Goal: Find contact information: Obtain details needed to contact an individual or organization

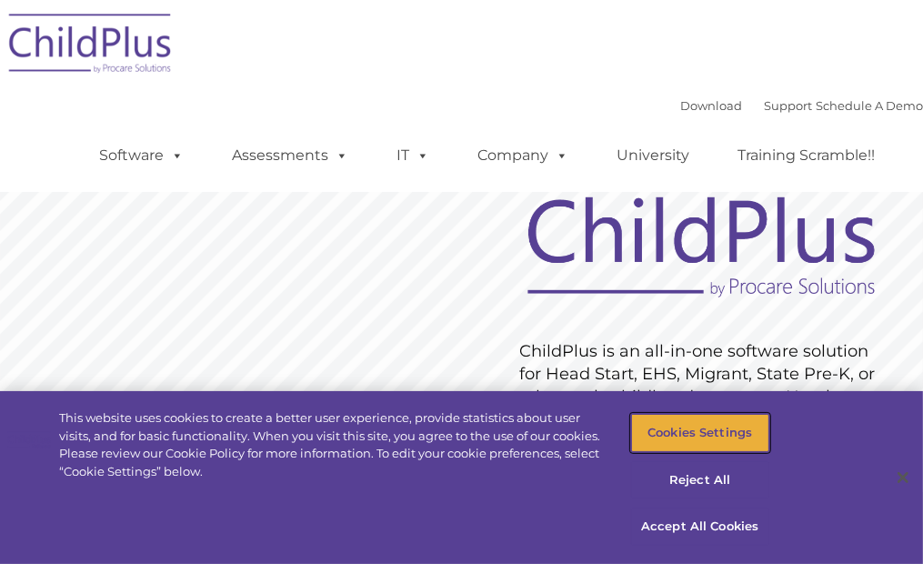
click at [648, 431] on button "Cookies Settings" at bounding box center [700, 433] width 138 height 38
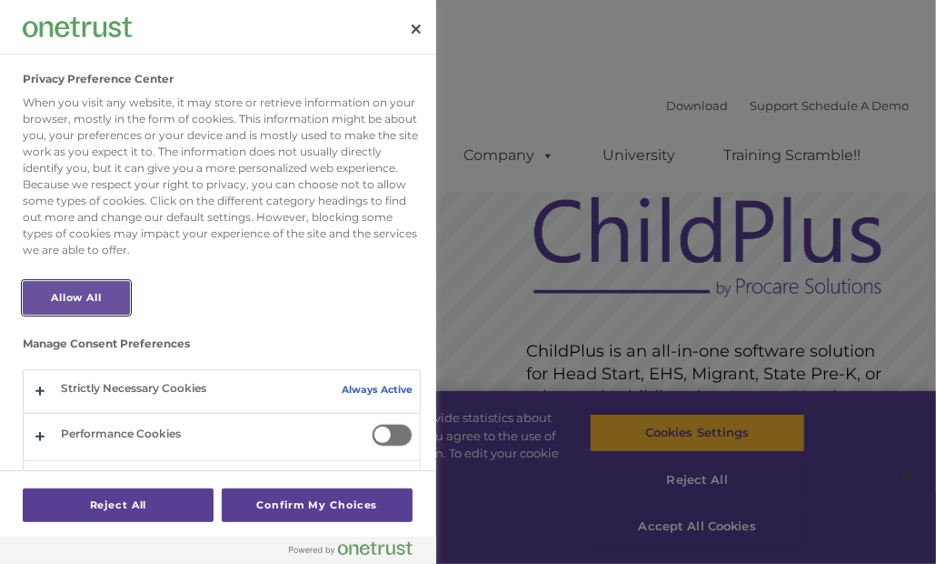
click at [115, 297] on button "Allow All" at bounding box center [76, 298] width 107 height 34
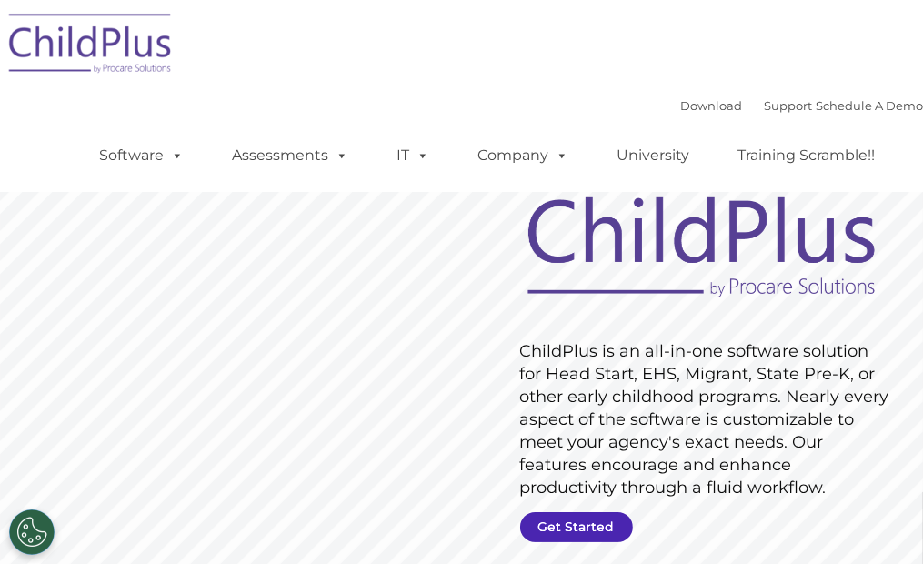
click at [609, 524] on link "Get Started" at bounding box center [576, 527] width 113 height 30
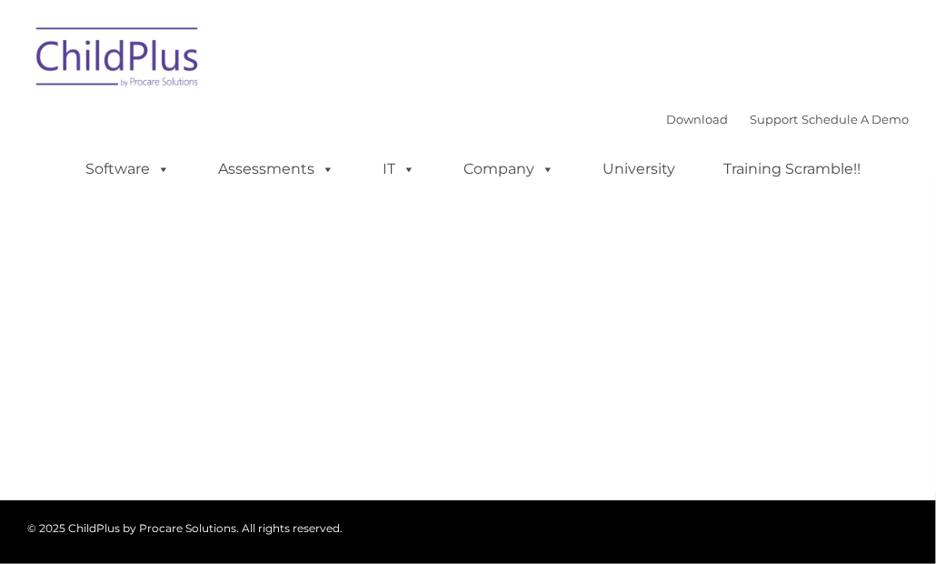
type input ""
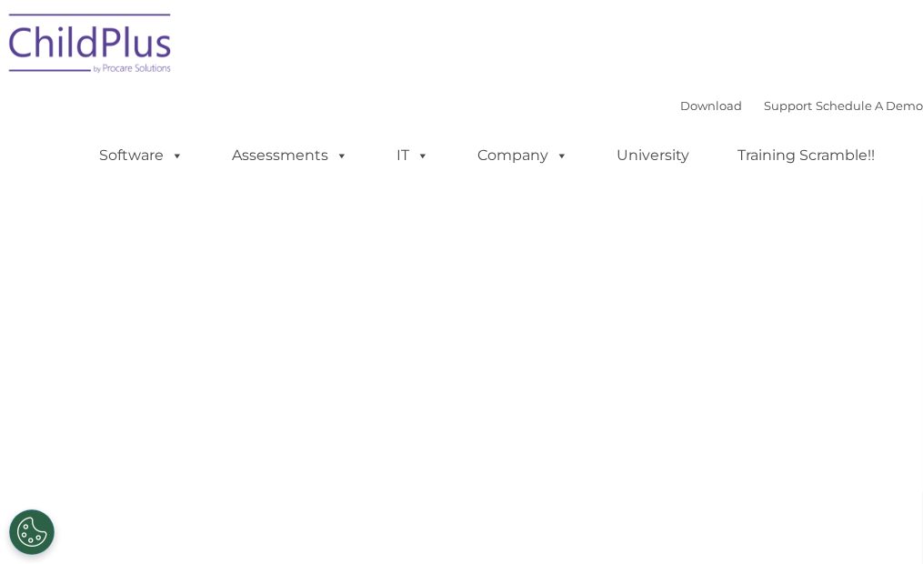
select select "MEDIUM"
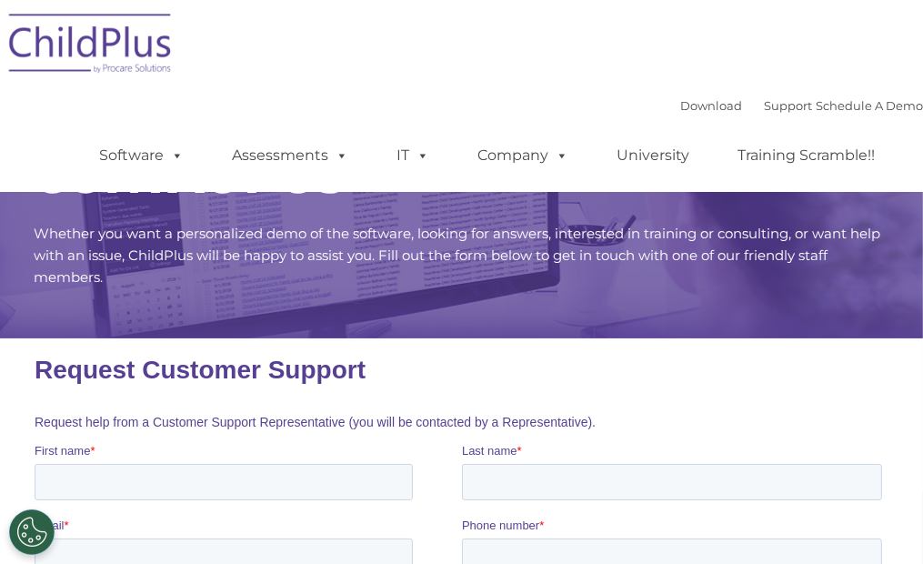
click at [608, 523] on label "Phone number *" at bounding box center [674, 525] width 427 height 18
click at [608, 537] on input "Phone number *" at bounding box center [671, 555] width 420 height 36
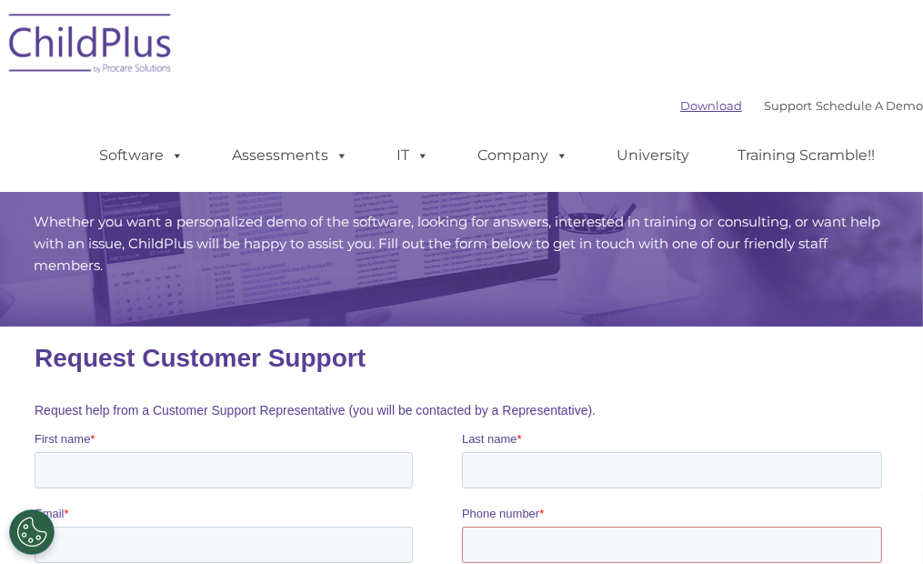
click at [683, 108] on link "Download" at bounding box center [711, 105] width 62 height 15
